Goal: Use online tool/utility: Utilize a website feature to perform a specific function

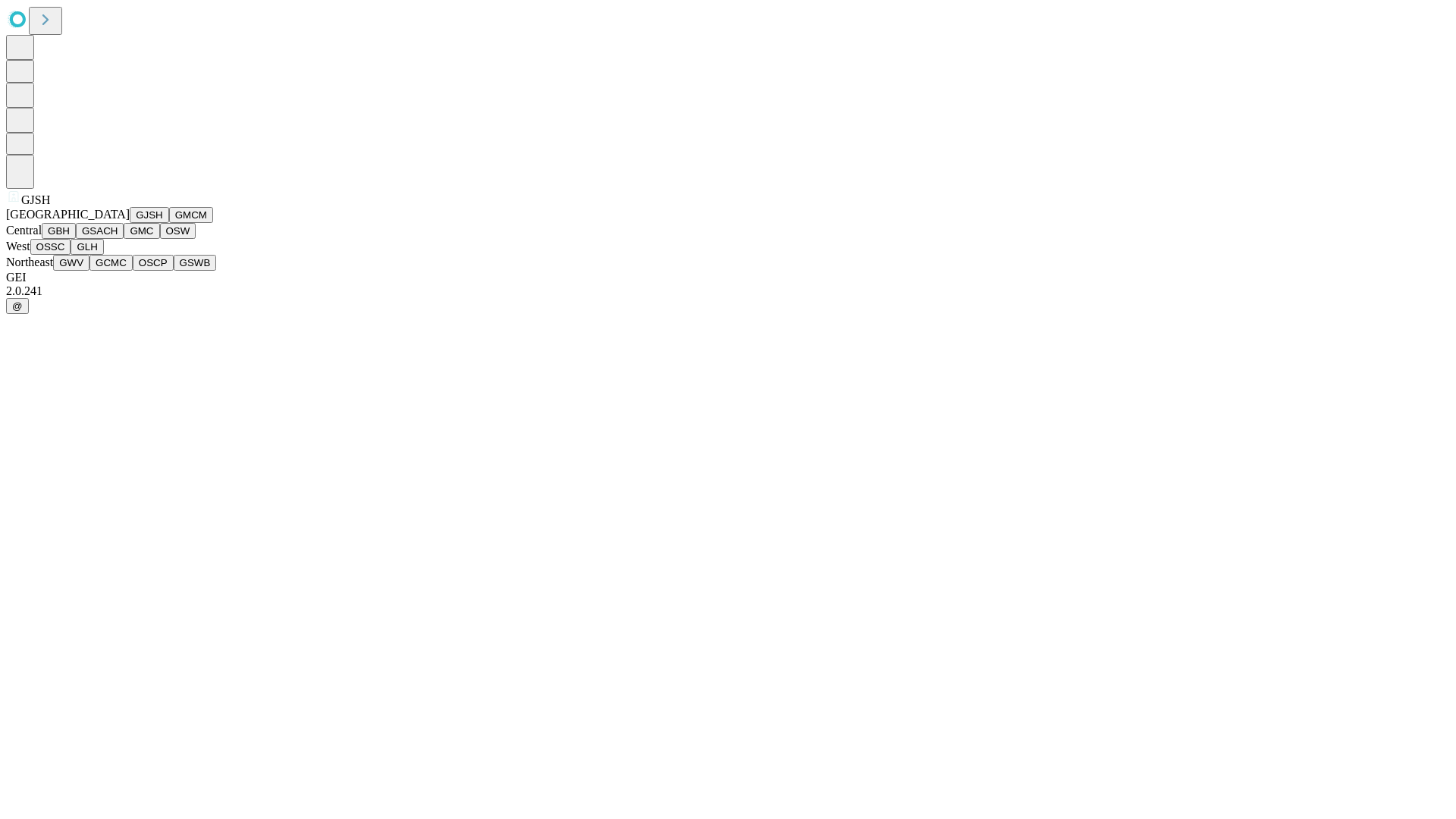
click at [130, 223] on button "GJSH" at bounding box center [149, 215] width 40 height 16
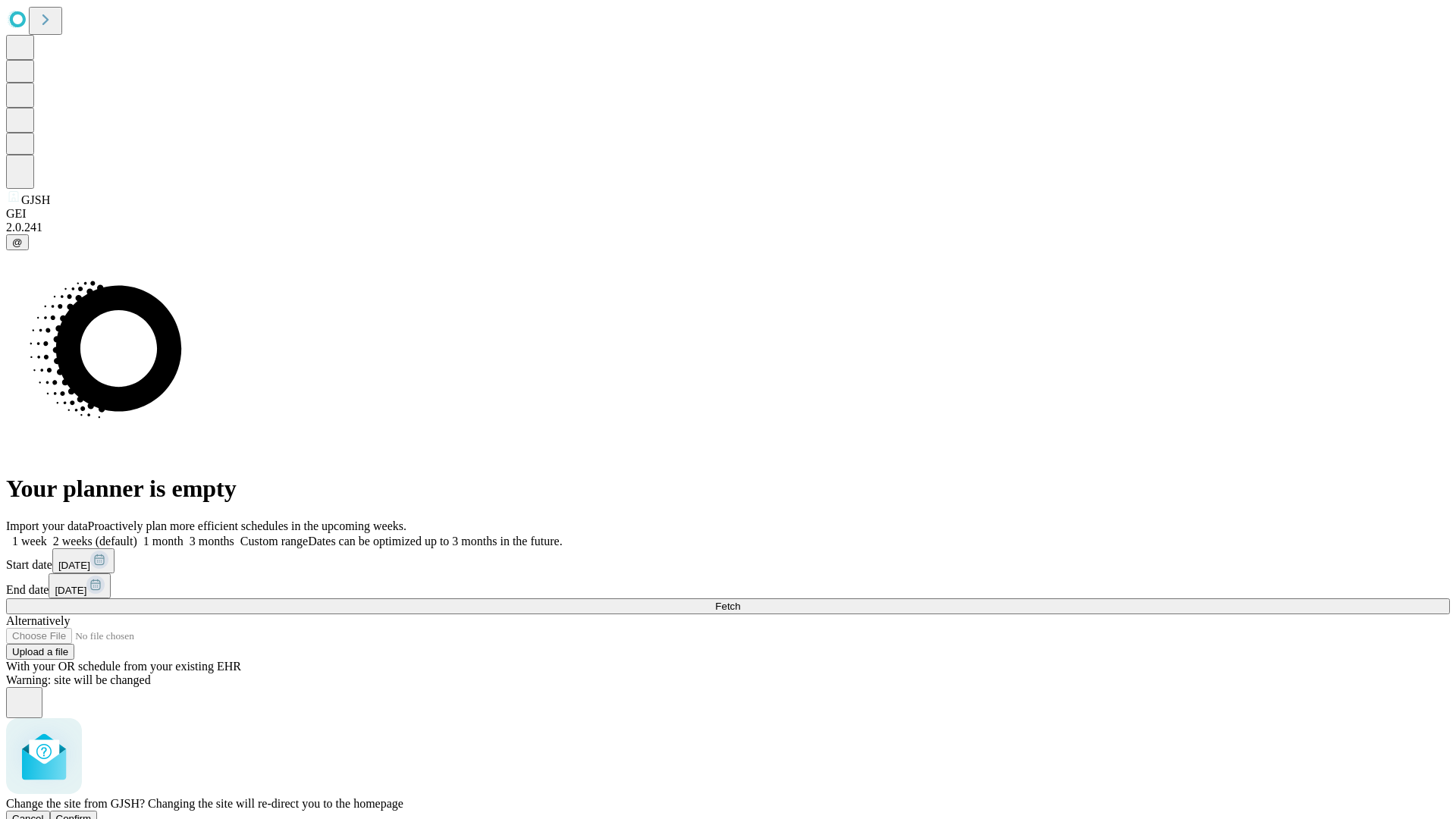
click at [92, 813] on span "Confirm" at bounding box center [74, 818] width 36 height 12
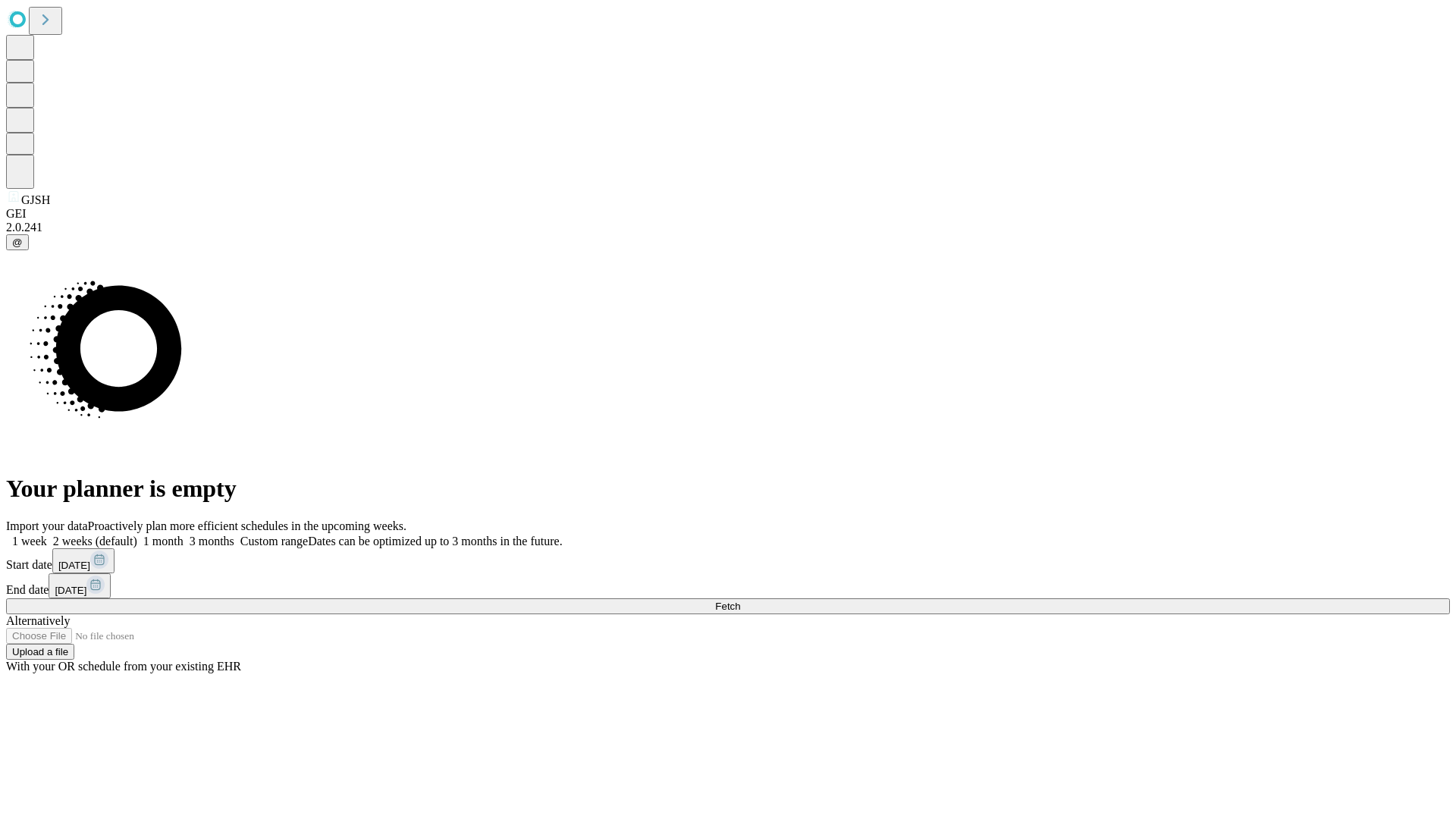
click at [137, 535] on label "2 weeks (default)" at bounding box center [92, 541] width 90 height 13
click at [740, 600] on span "Fetch" at bounding box center [728, 606] width 25 height 12
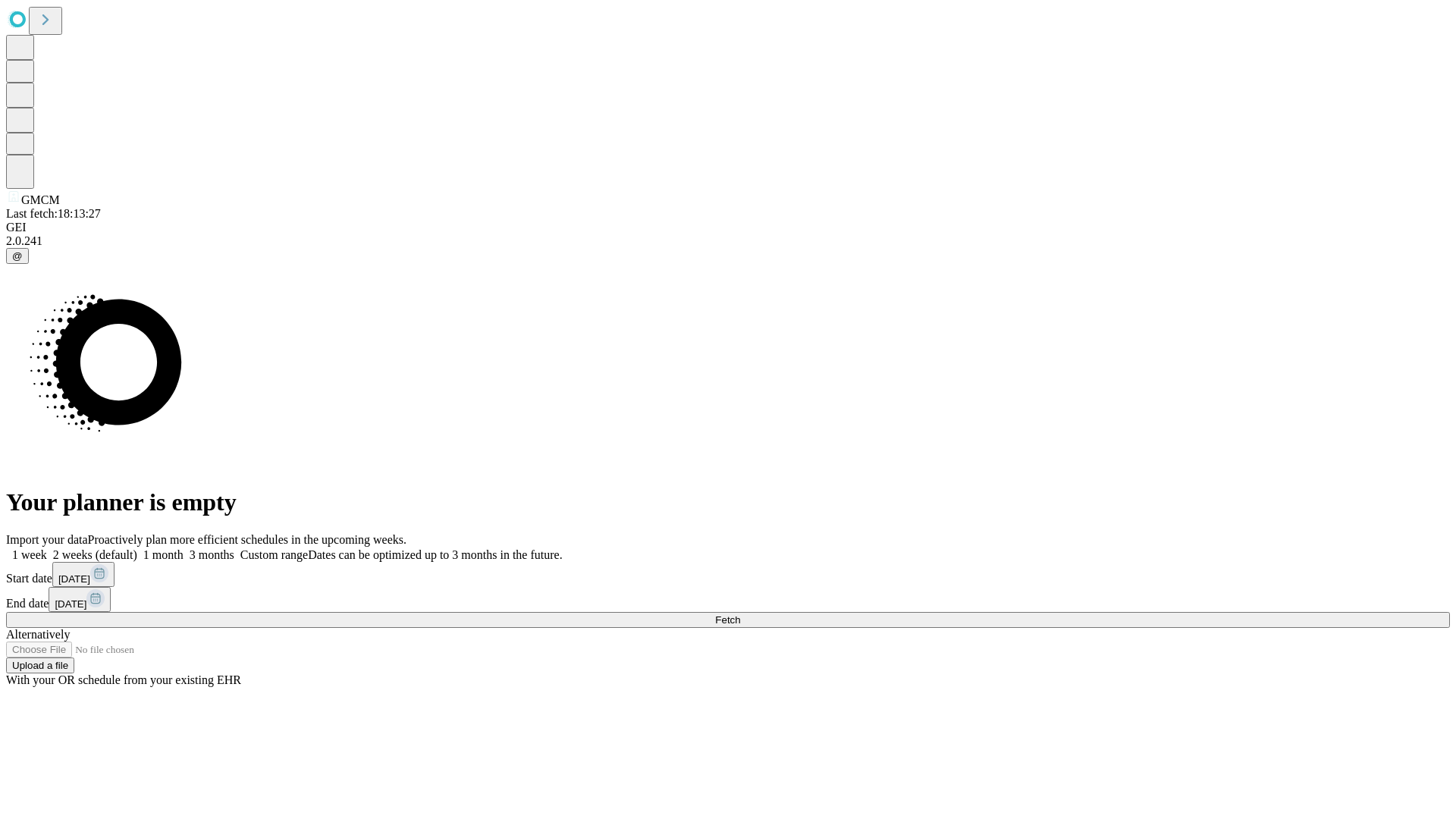
click at [137, 548] on label "2 weeks (default)" at bounding box center [92, 554] width 90 height 13
click at [740, 614] on span "Fetch" at bounding box center [728, 619] width 25 height 12
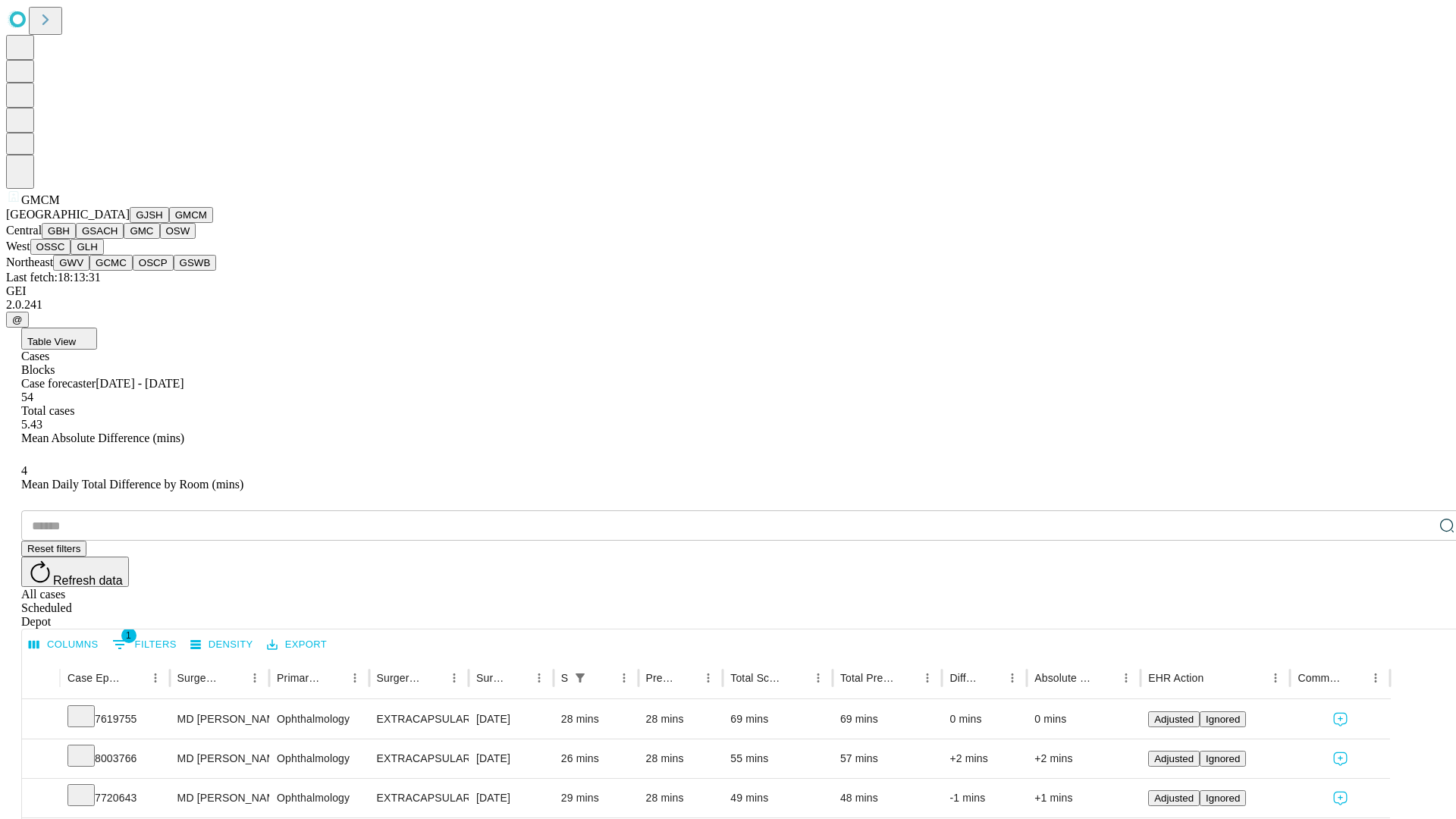
click at [76, 238] on button "GBH" at bounding box center [59, 231] width 34 height 16
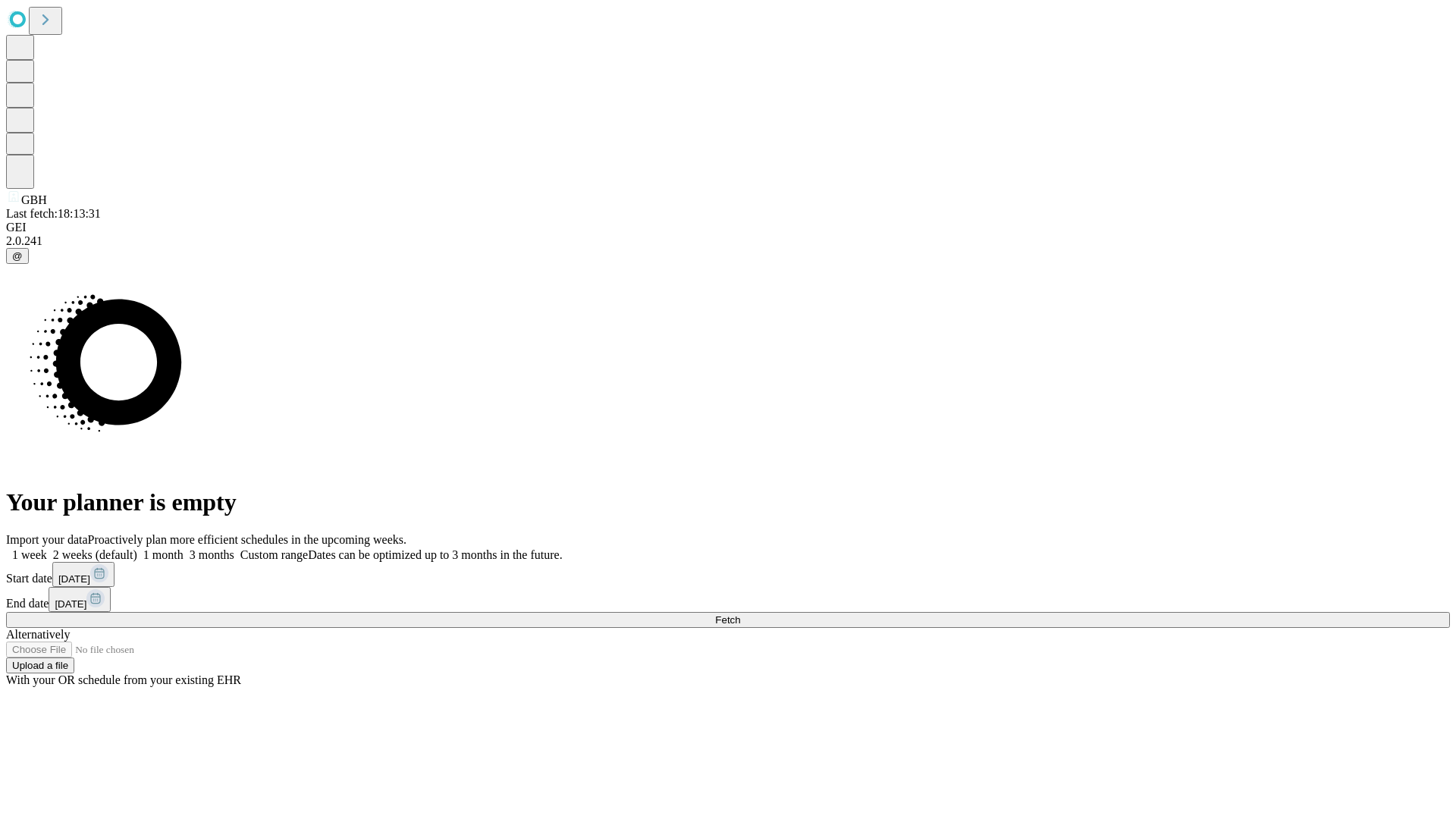
click at [137, 548] on label "2 weeks (default)" at bounding box center [92, 554] width 90 height 13
click at [740, 614] on span "Fetch" at bounding box center [728, 619] width 25 height 12
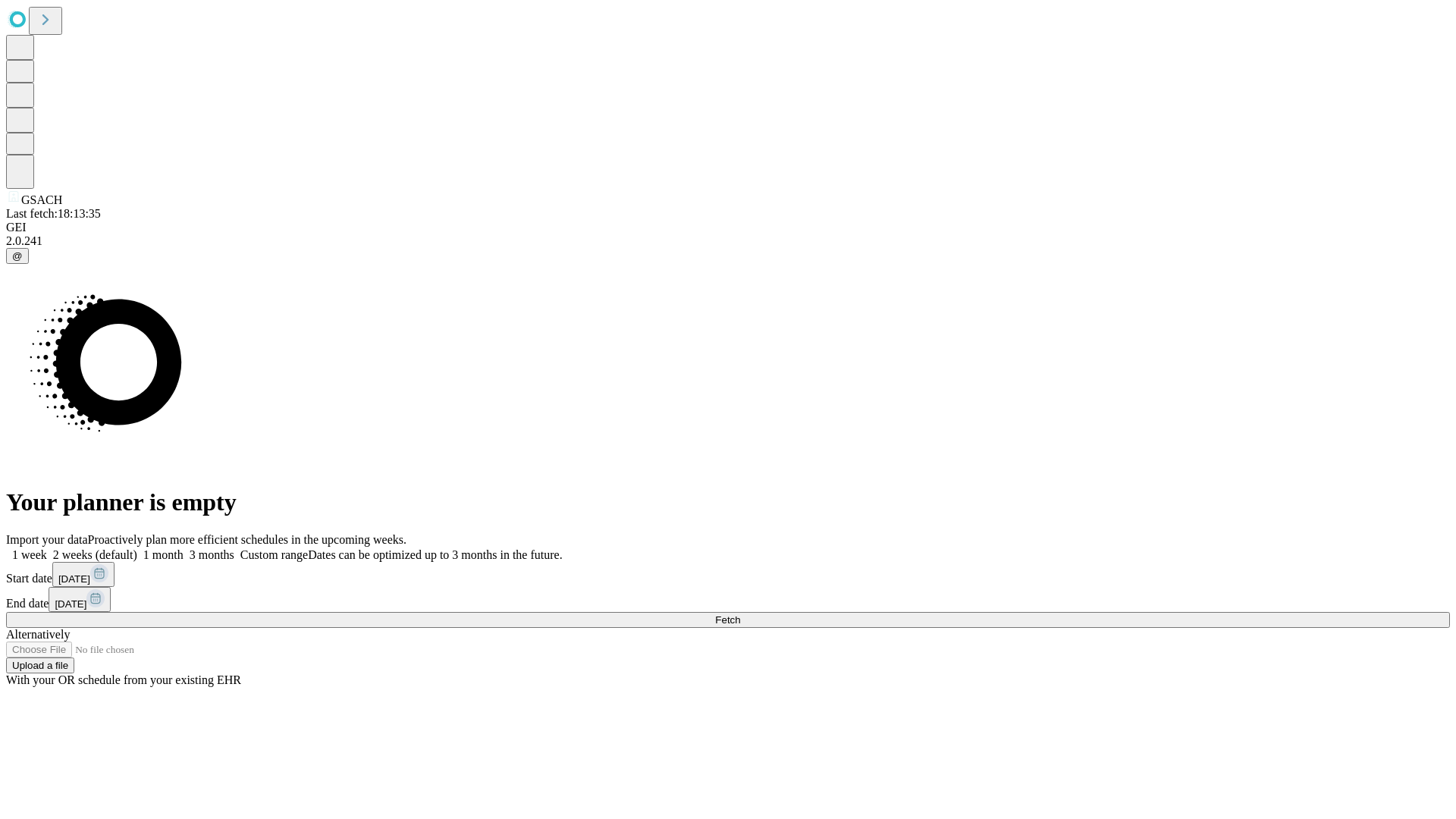
click at [740, 614] on span "Fetch" at bounding box center [728, 619] width 25 height 12
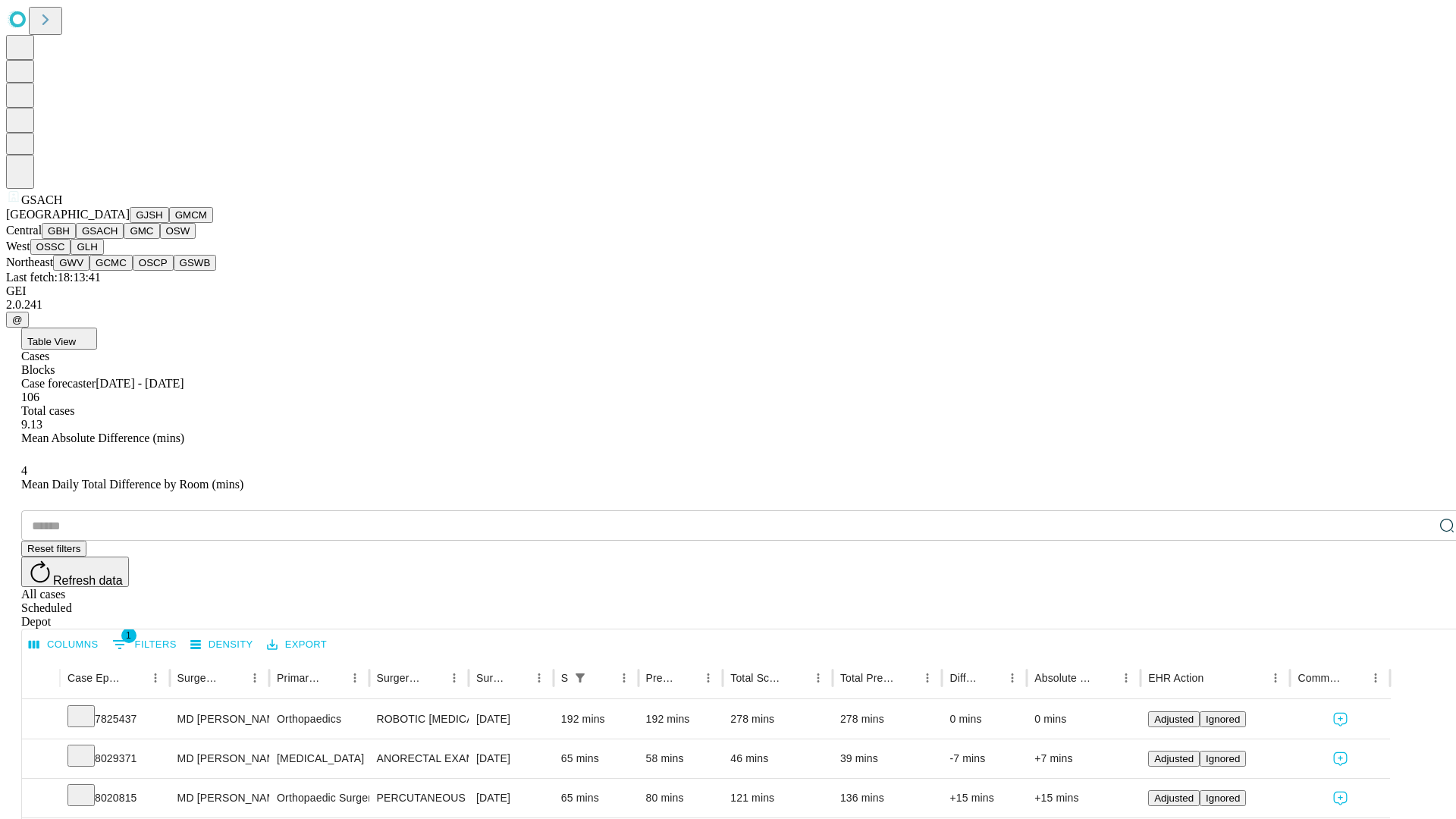
click at [123, 238] on button "GMC" at bounding box center [141, 231] width 36 height 16
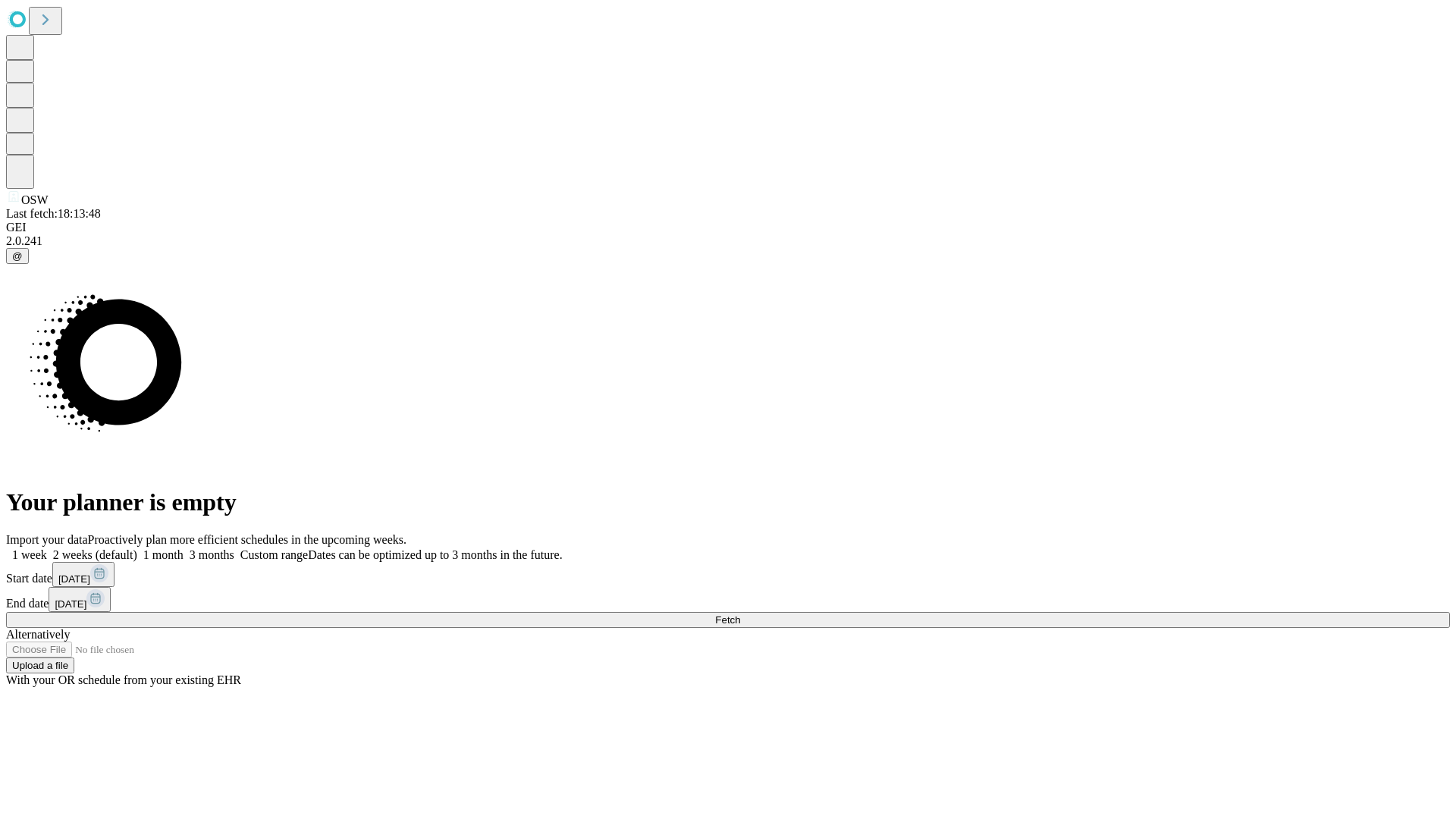
click at [740, 614] on span "Fetch" at bounding box center [728, 619] width 25 height 12
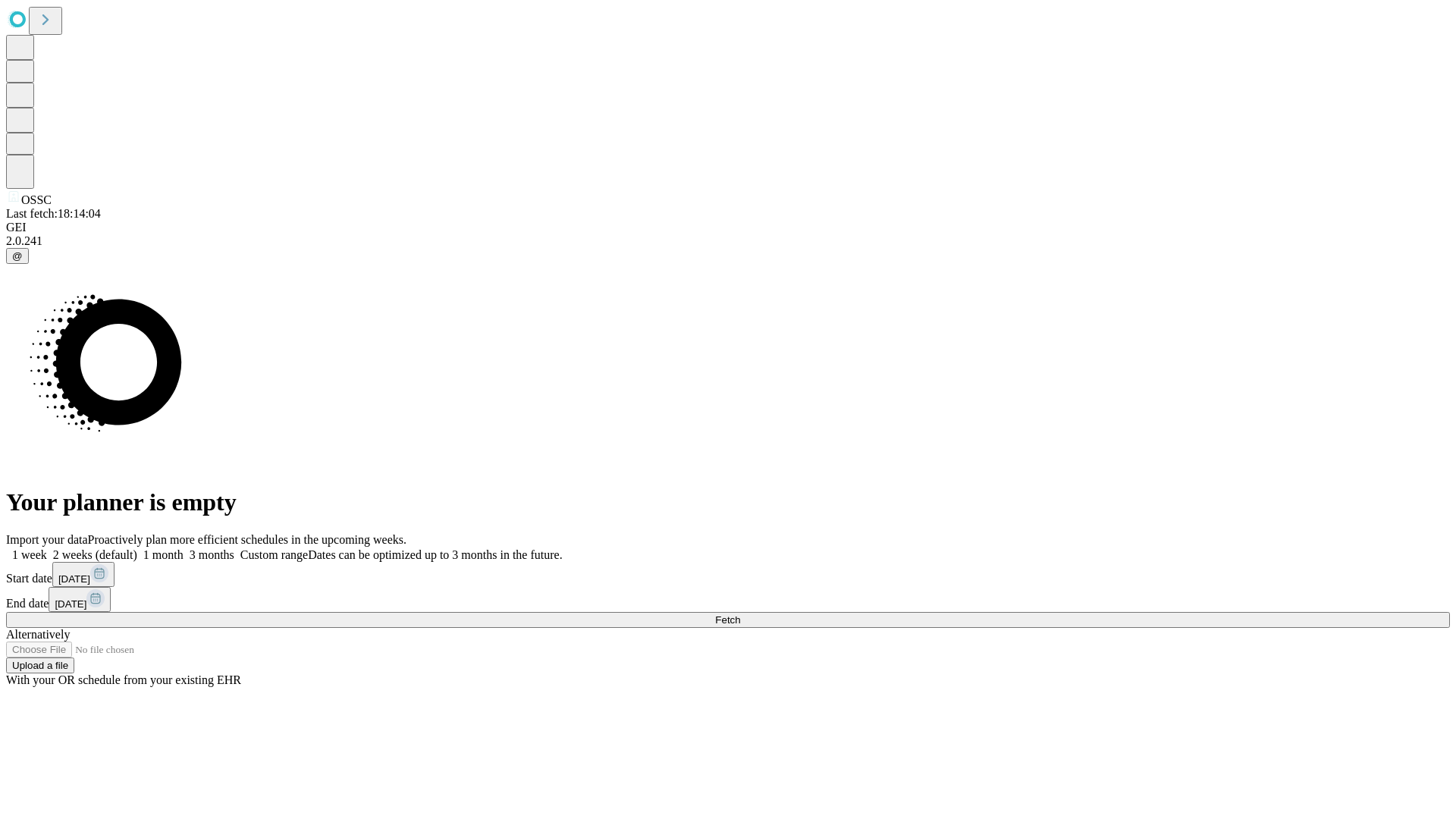
click at [137, 548] on label "2 weeks (default)" at bounding box center [92, 554] width 90 height 13
click at [740, 614] on span "Fetch" at bounding box center [728, 619] width 25 height 12
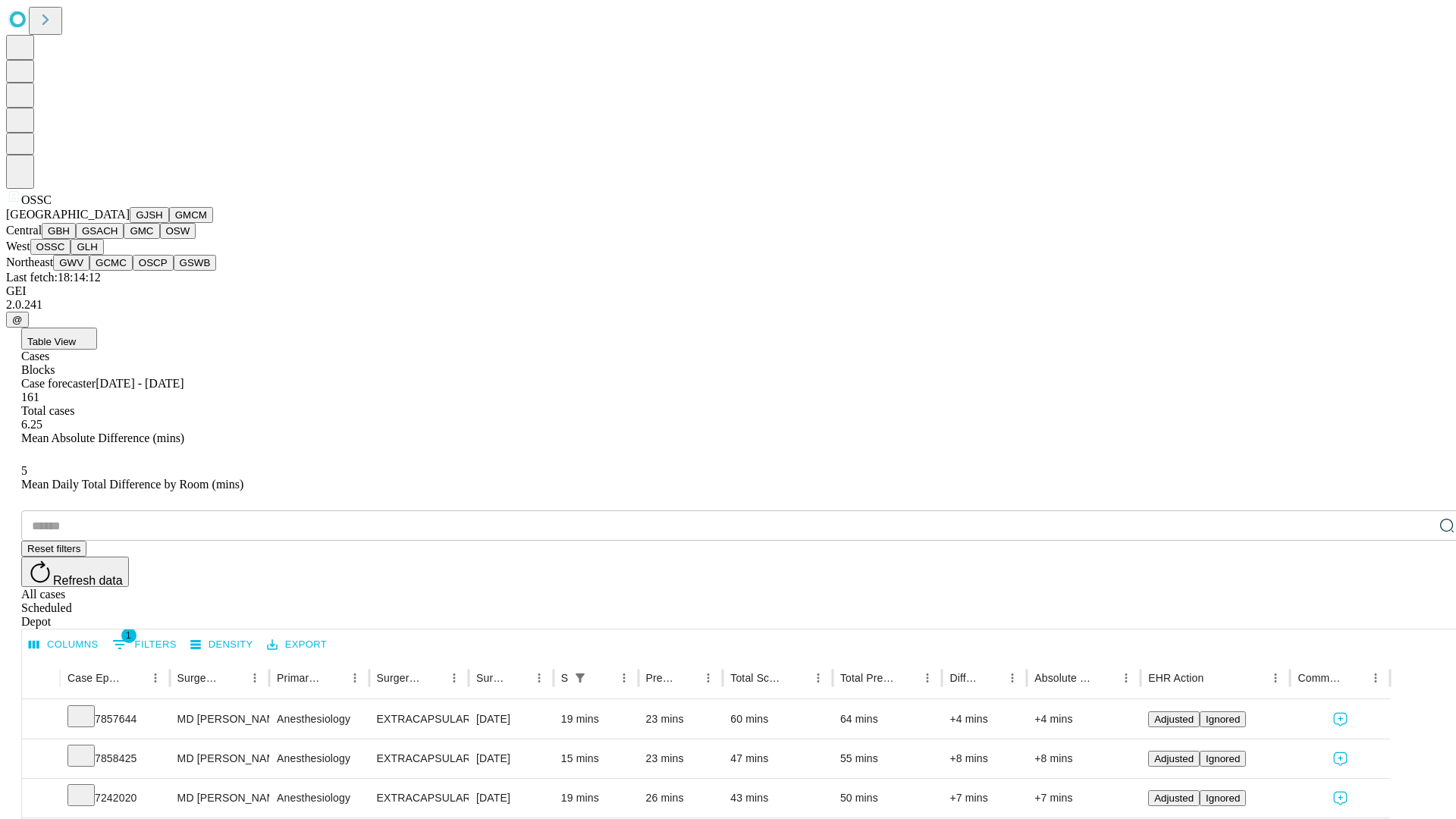
click at [104, 255] on button "GLH" at bounding box center [86, 247] width 32 height 16
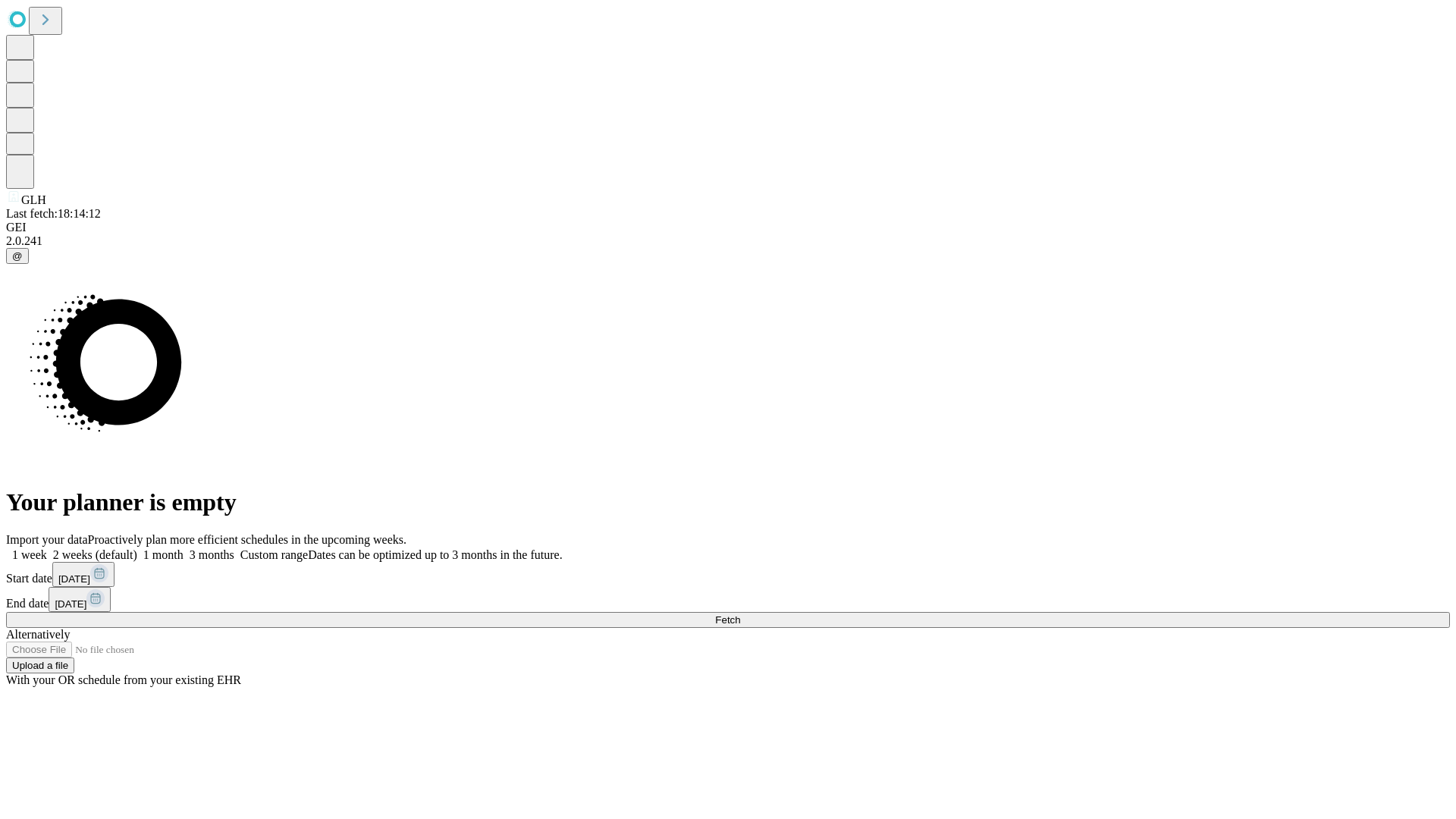
click at [740, 614] on span "Fetch" at bounding box center [728, 619] width 25 height 12
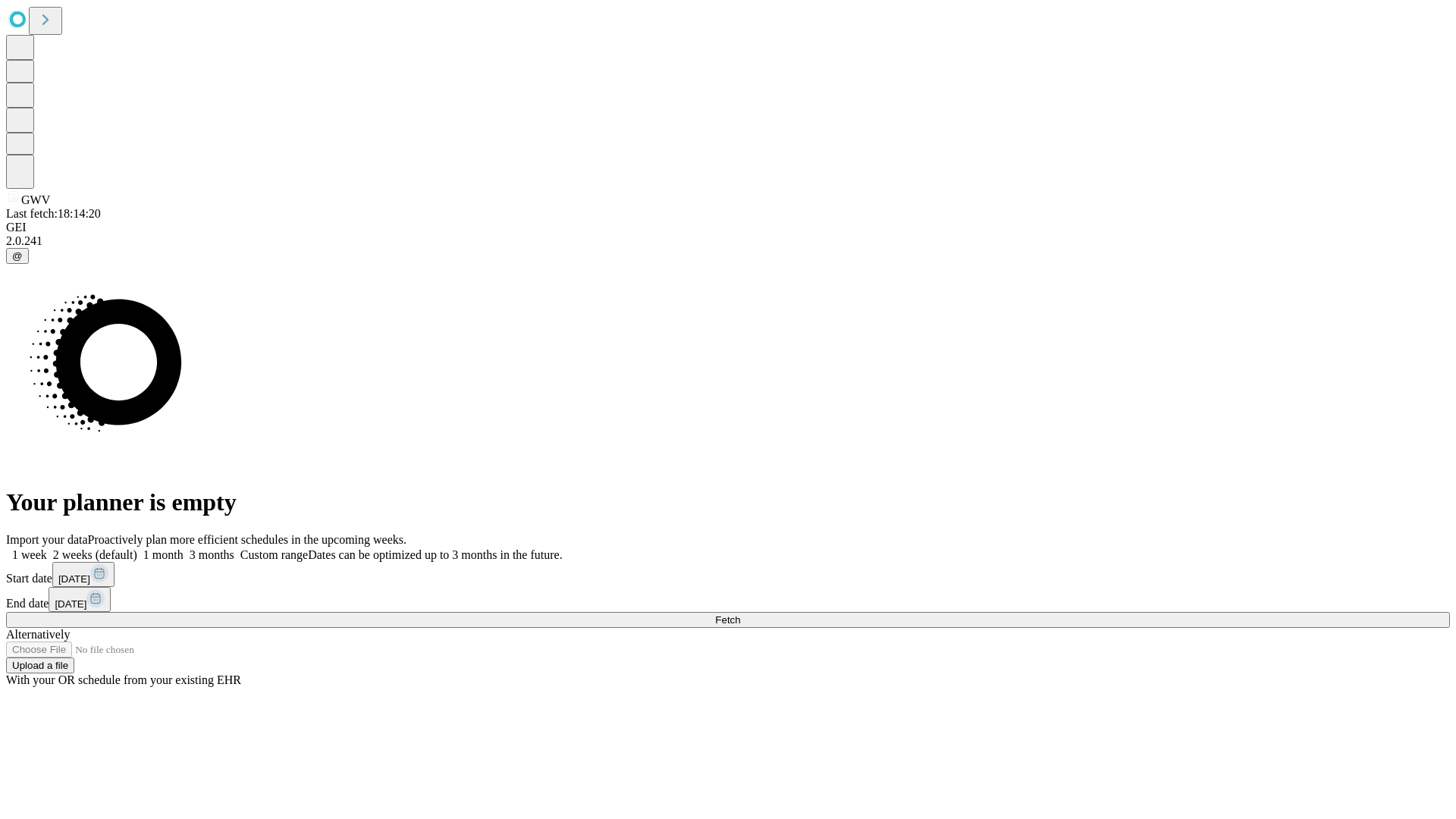
click at [137, 548] on label "2 weeks (default)" at bounding box center [92, 554] width 90 height 13
click at [740, 614] on span "Fetch" at bounding box center [728, 619] width 25 height 12
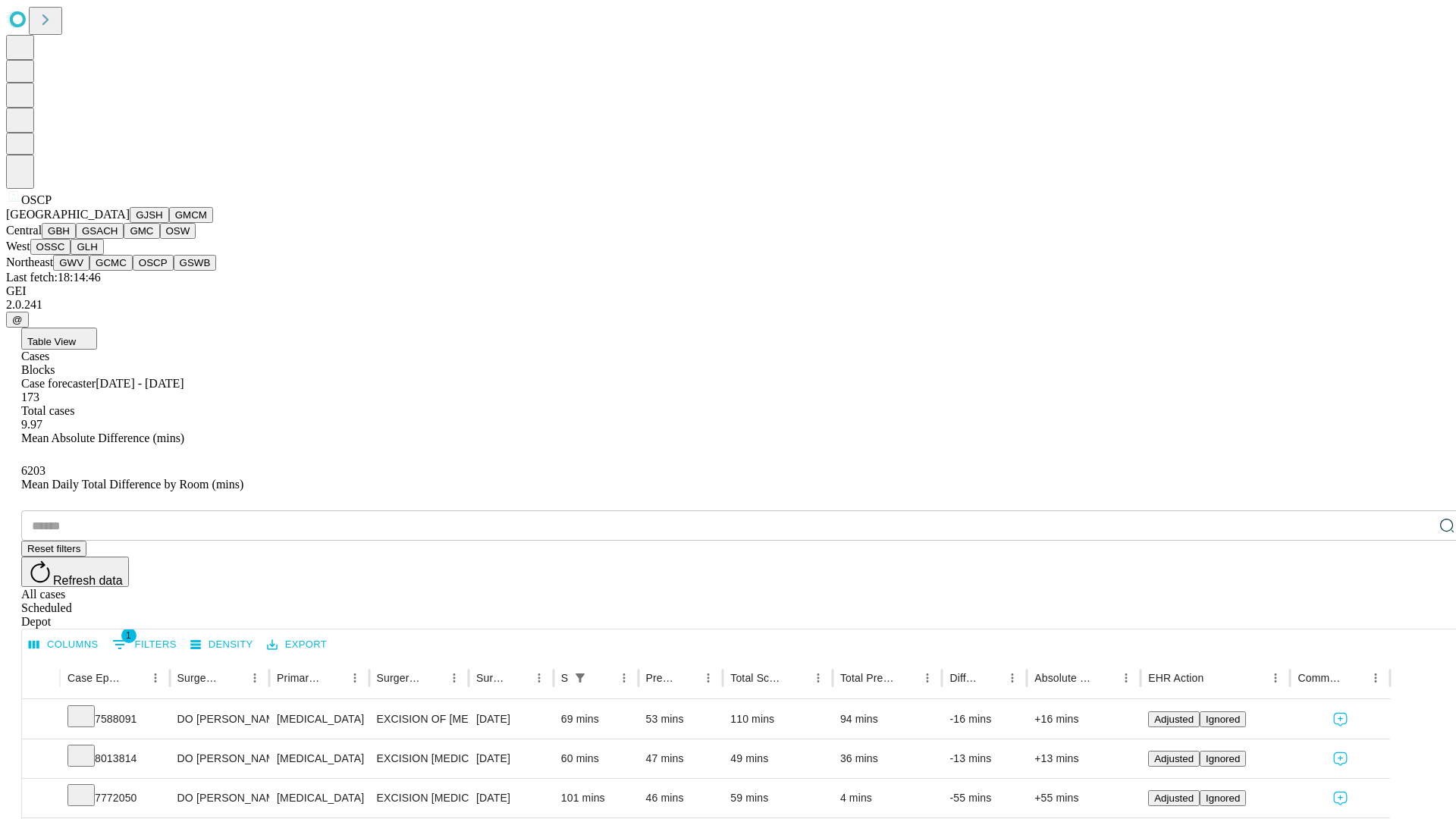
click at [174, 271] on button "GSWB" at bounding box center [195, 263] width 43 height 16
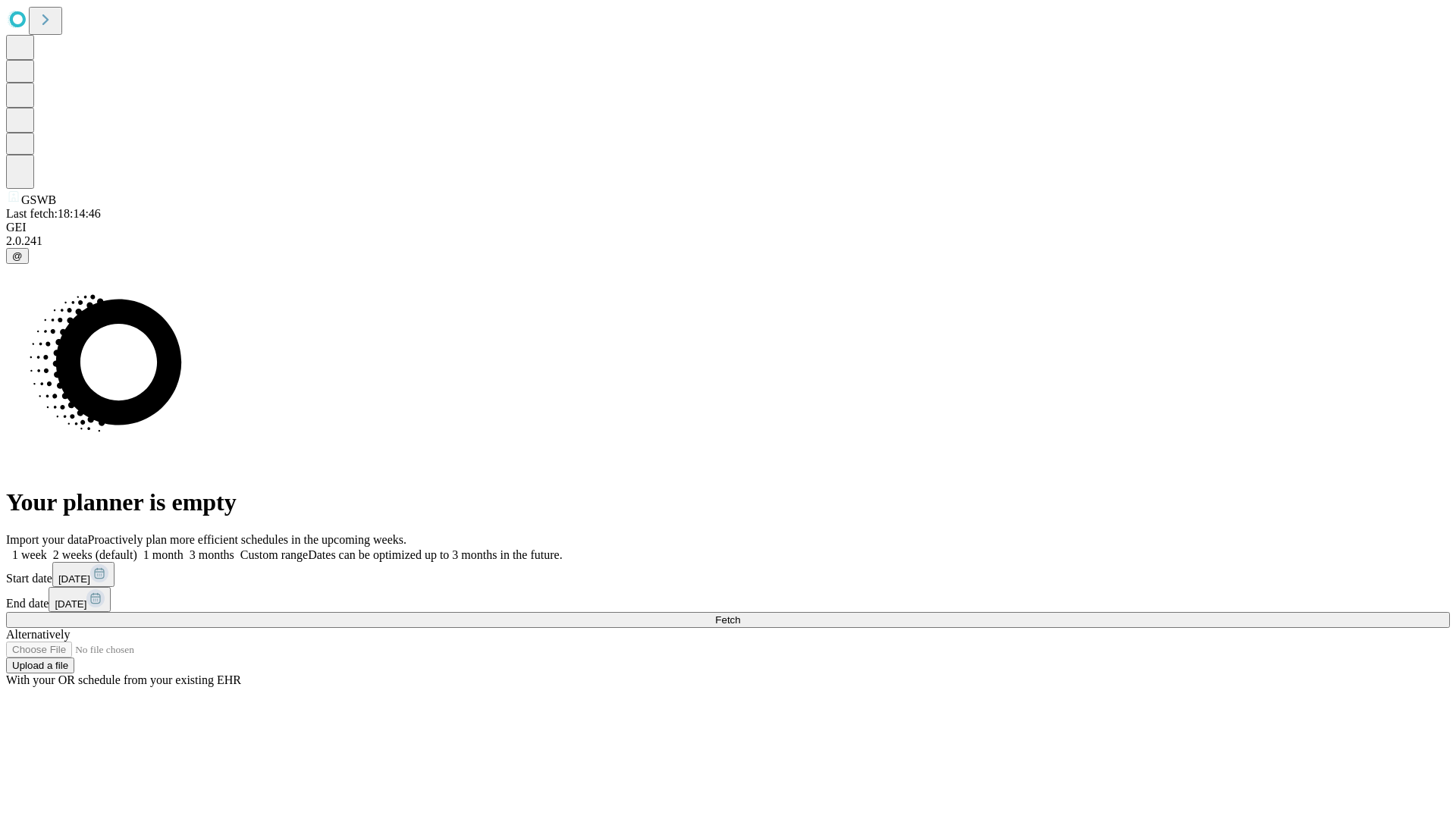
click at [137, 548] on label "2 weeks (default)" at bounding box center [92, 554] width 90 height 13
click at [740, 614] on span "Fetch" at bounding box center [728, 619] width 25 height 12
